Goal: Transaction & Acquisition: Purchase product/service

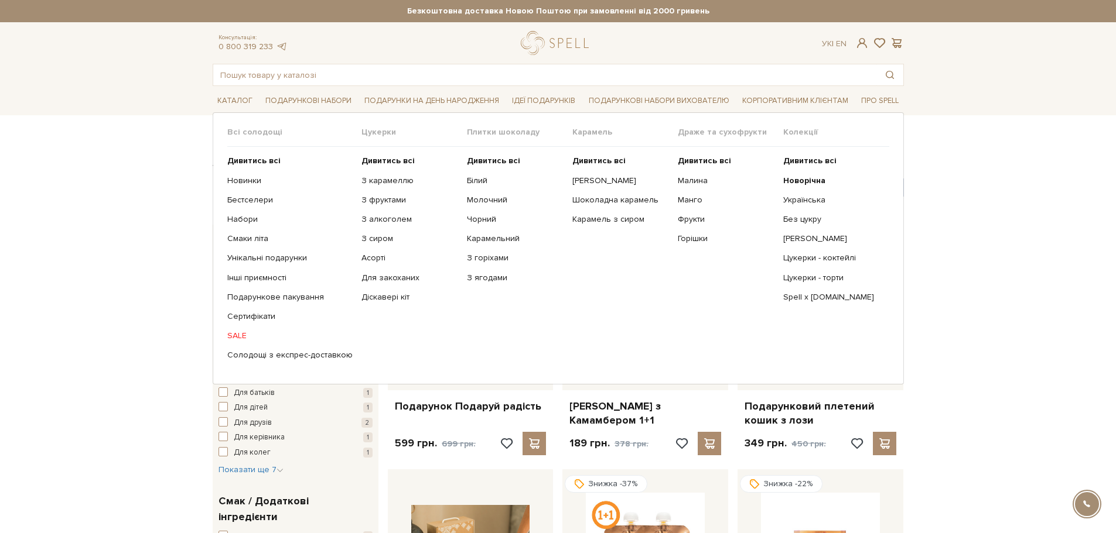
click at [242, 334] on link "SALE" at bounding box center [289, 336] width 125 height 11
